Goal: Transaction & Acquisition: Book appointment/travel/reservation

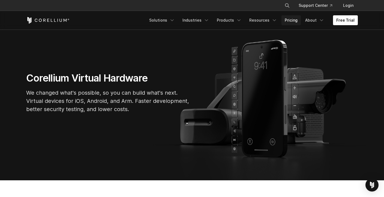
click at [294, 20] on link "Pricing" at bounding box center [291, 20] width 19 height 10
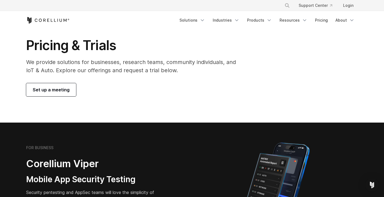
scroll to position [17, 0]
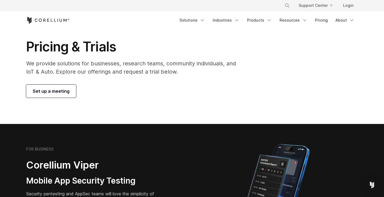
click at [40, 90] on span "Set up a meeting" at bounding box center [51, 91] width 37 height 7
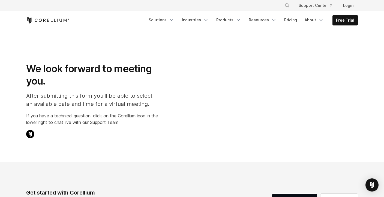
select select "**"
